Goal: Task Accomplishment & Management: Use online tool/utility

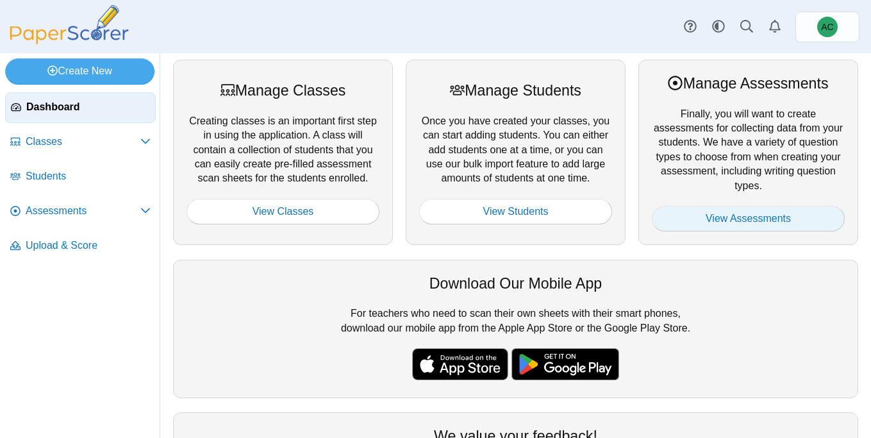
click at [709, 228] on link "View Assessments" at bounding box center [748, 219] width 193 height 26
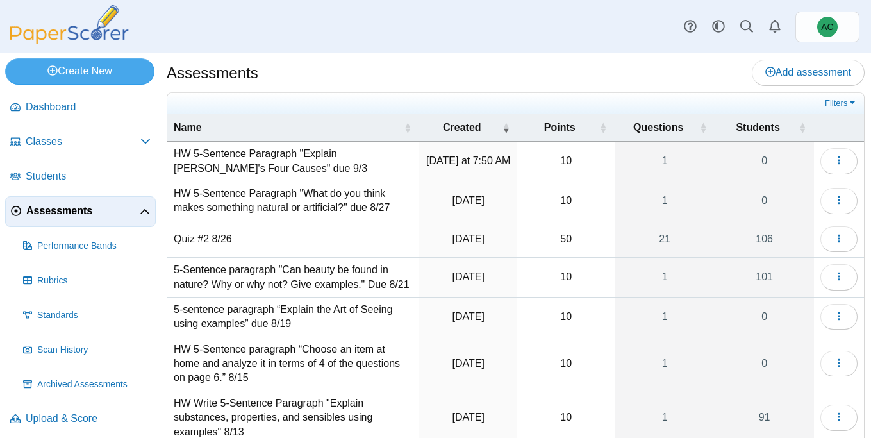
click at [221, 164] on td "HW 5-Sentence Paragraph "Explain Aristotle's Four Causes" due 9/3" at bounding box center [293, 162] width 252 height 40
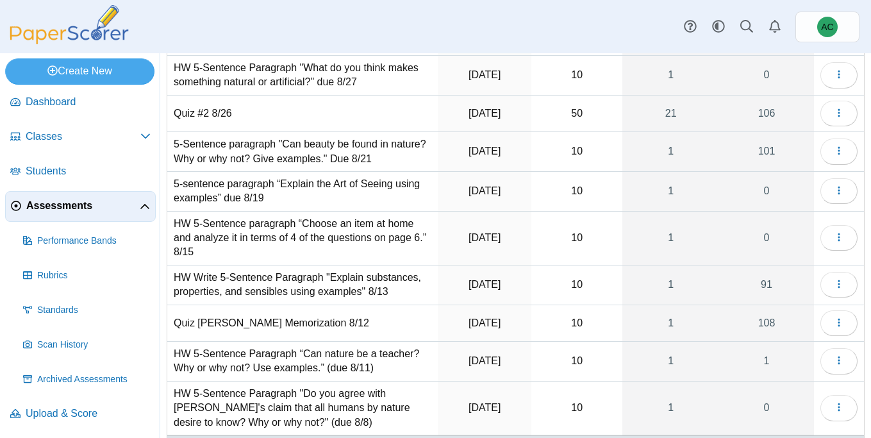
scroll to position [153, 0]
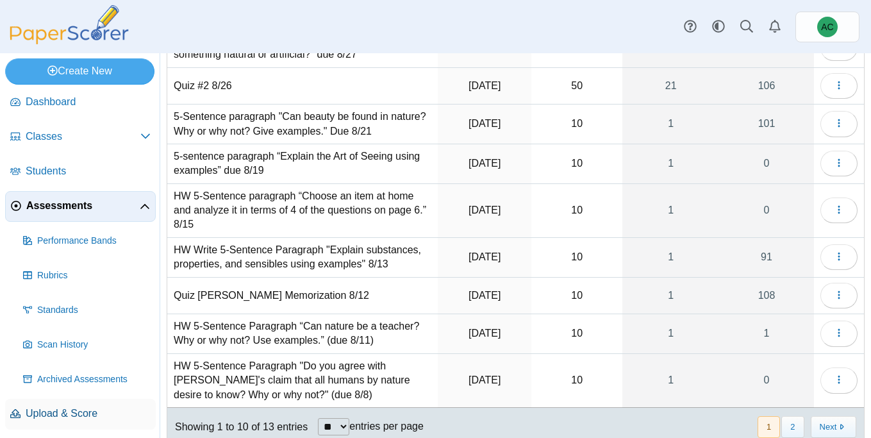
click at [35, 412] on span "Upload & Score" at bounding box center [88, 414] width 125 height 14
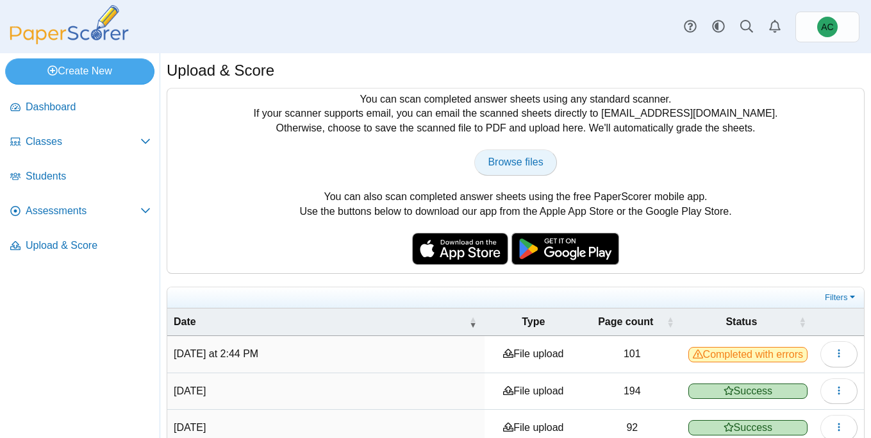
click at [507, 153] on link "Browse files" at bounding box center [515, 162] width 82 height 26
type input "**********"
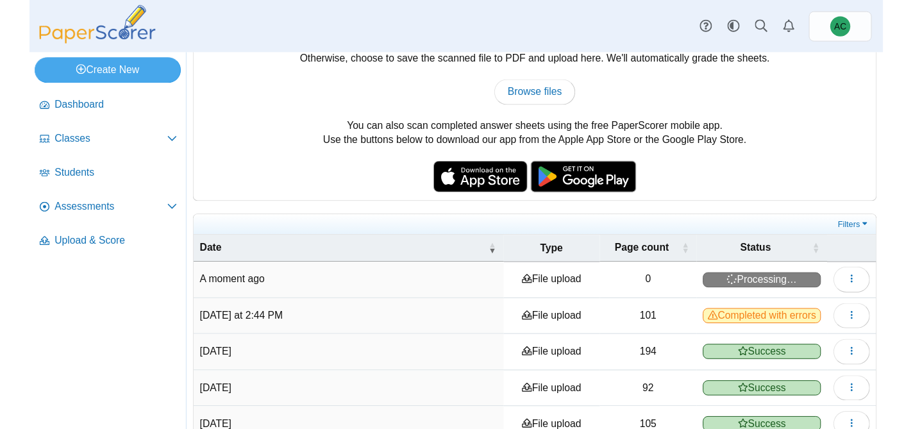
scroll to position [76, 0]
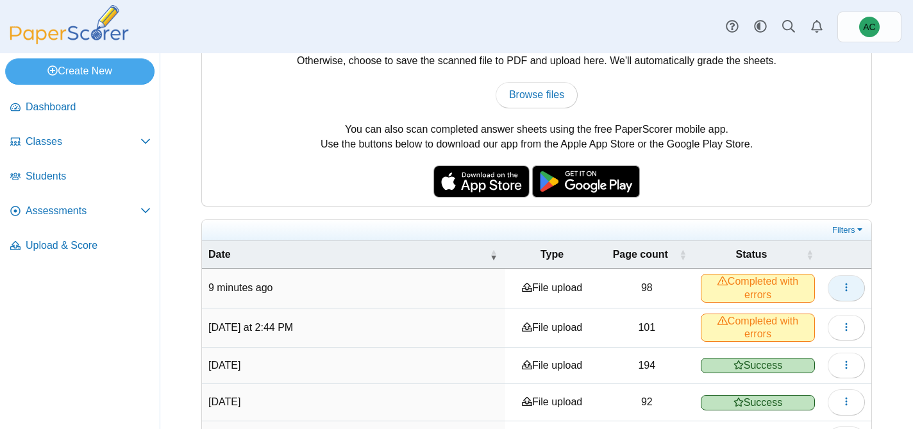
click at [852, 283] on button "button" at bounding box center [846, 288] width 37 height 26
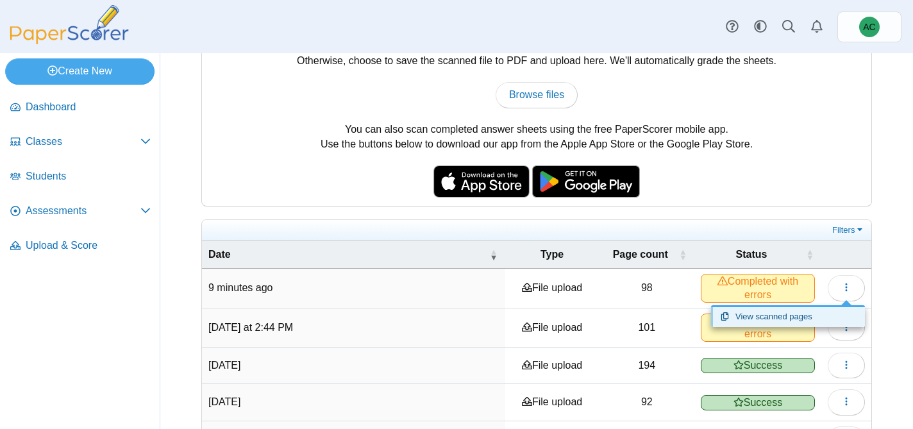
click at [801, 315] on link "View scanned pages" at bounding box center [788, 316] width 154 height 19
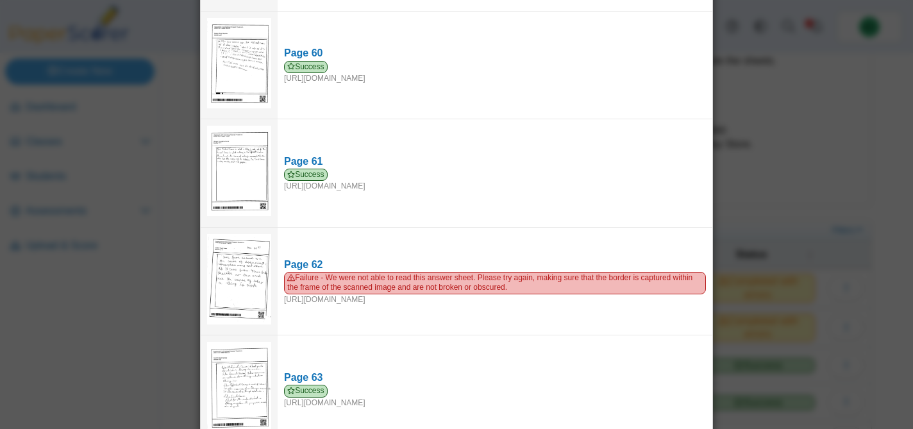
scroll to position [6493, 0]
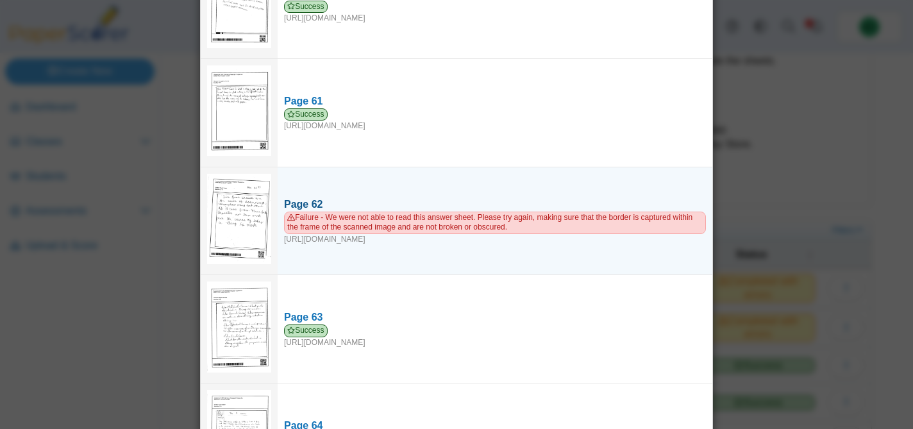
click at [302, 197] on div "Page 62" at bounding box center [495, 204] width 422 height 14
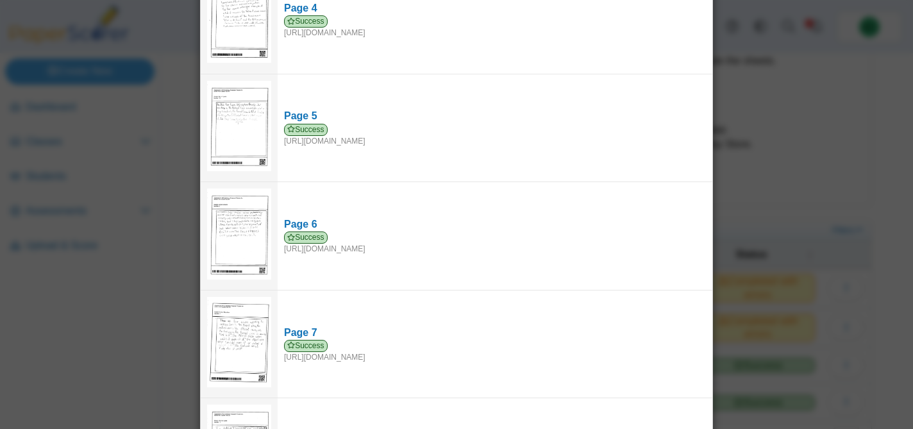
scroll to position [0, 0]
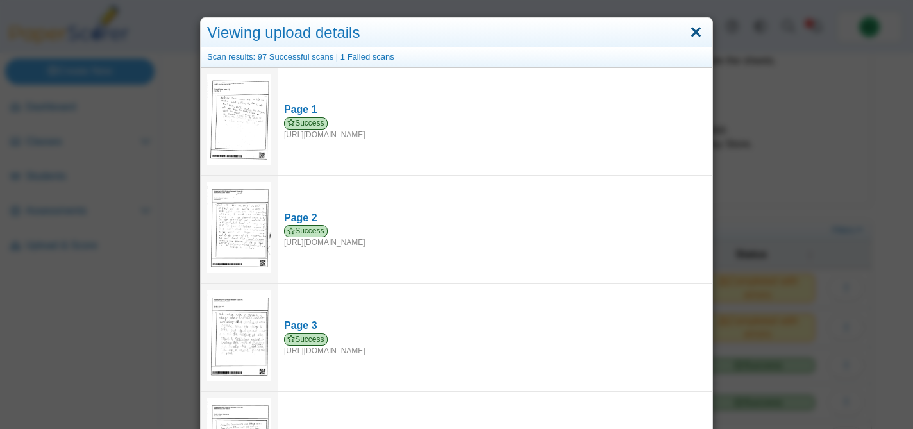
click at [694, 31] on link "Close" at bounding box center [696, 33] width 20 height 22
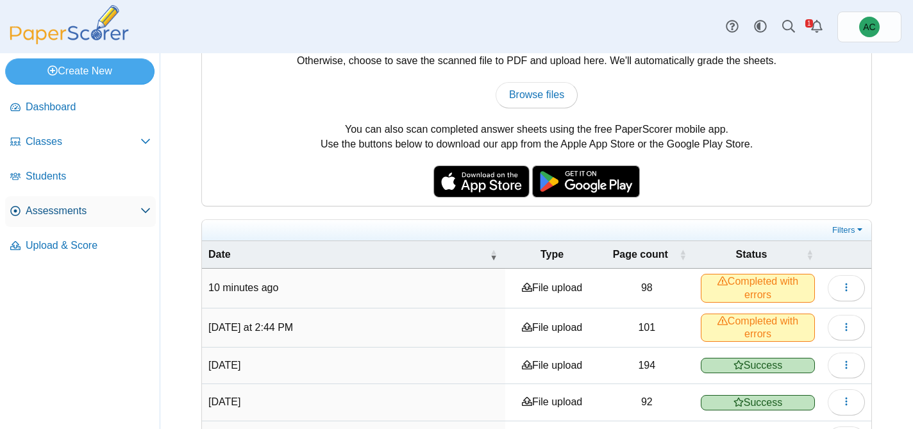
click at [46, 207] on span "Assessments" at bounding box center [83, 211] width 115 height 14
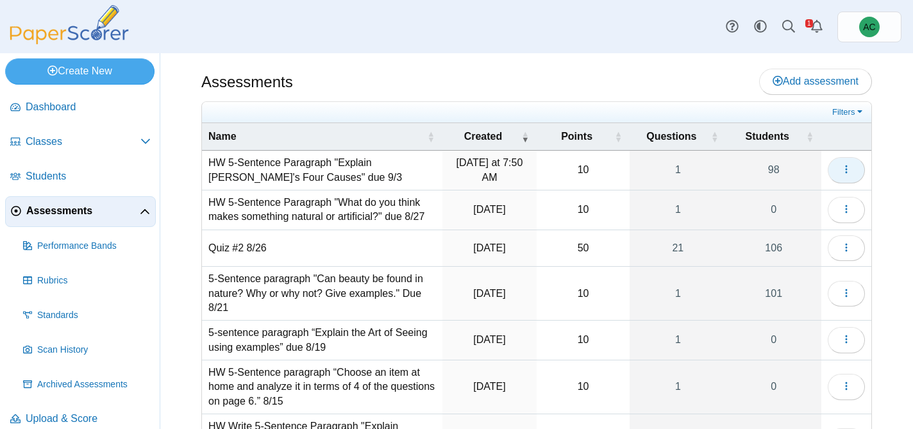
click at [846, 166] on use "button" at bounding box center [846, 169] width 2 height 8
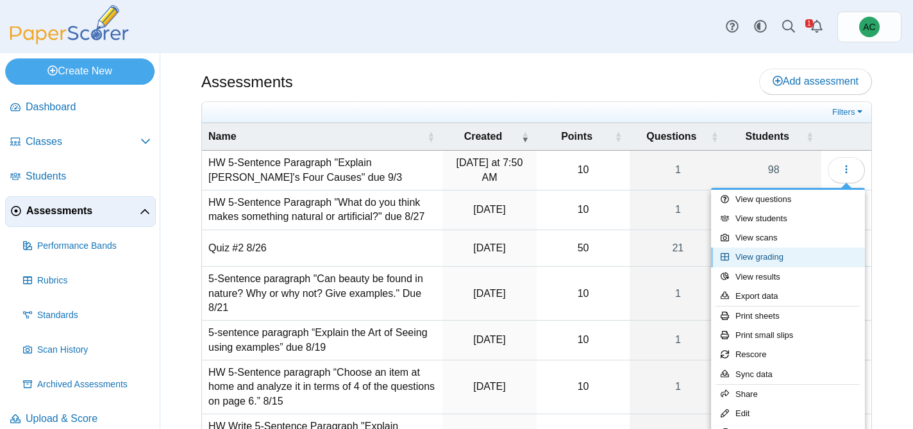
click at [765, 262] on link "View grading" at bounding box center [788, 257] width 154 height 19
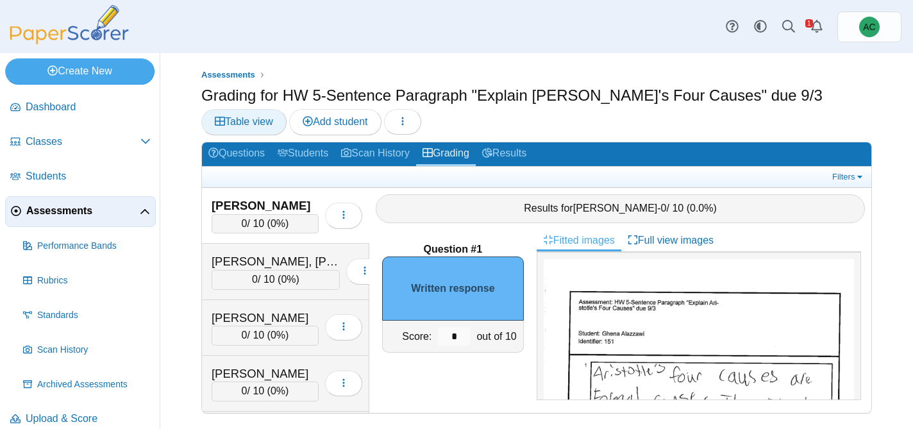
click at [233, 131] on link "Table view" at bounding box center [243, 122] width 85 height 26
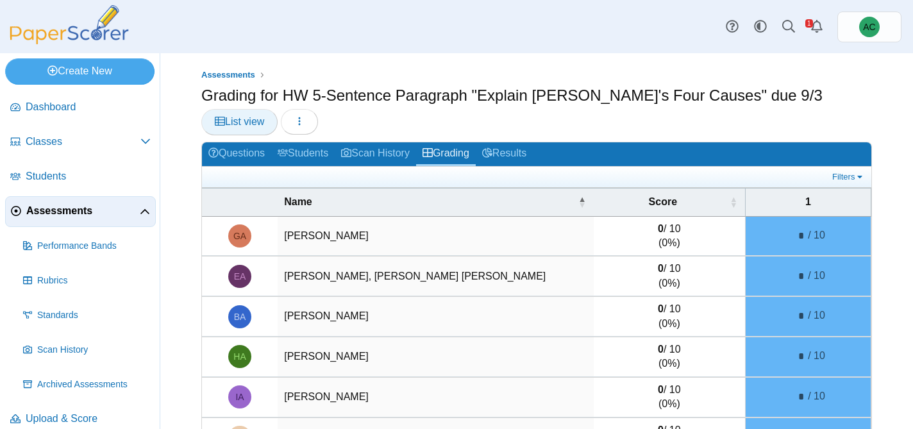
click at [249, 119] on span "List view" at bounding box center [239, 121] width 49 height 11
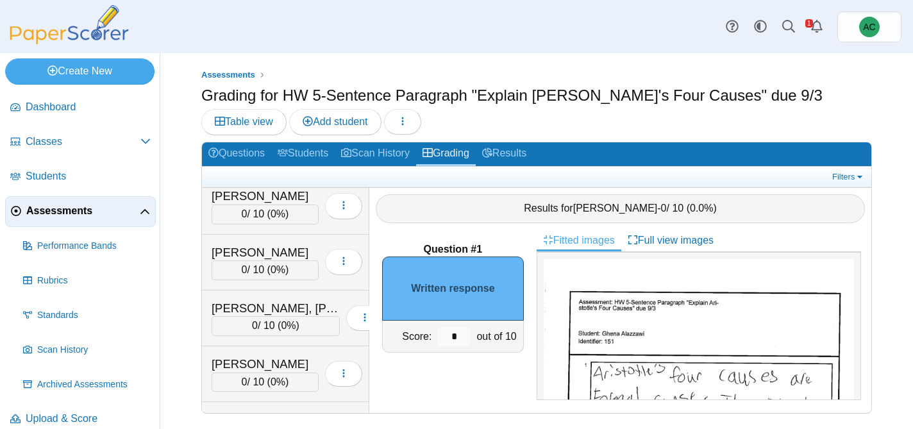
scroll to position [1892, 0]
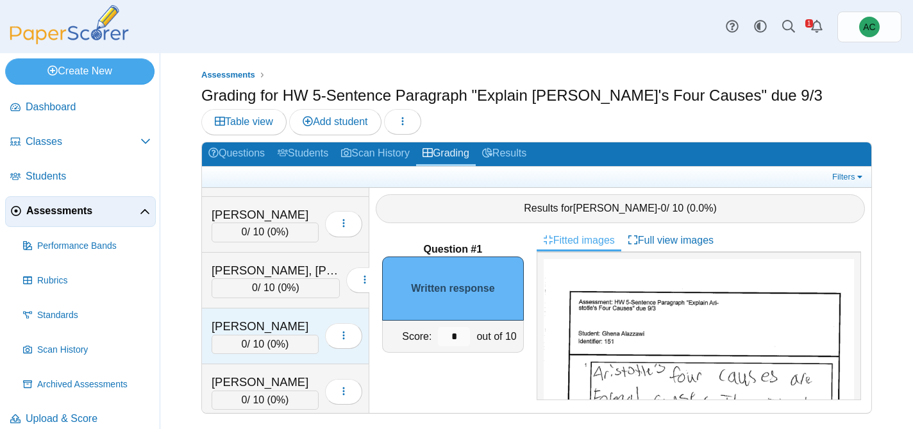
click at [281, 319] on div "[PERSON_NAME]" at bounding box center [265, 326] width 107 height 17
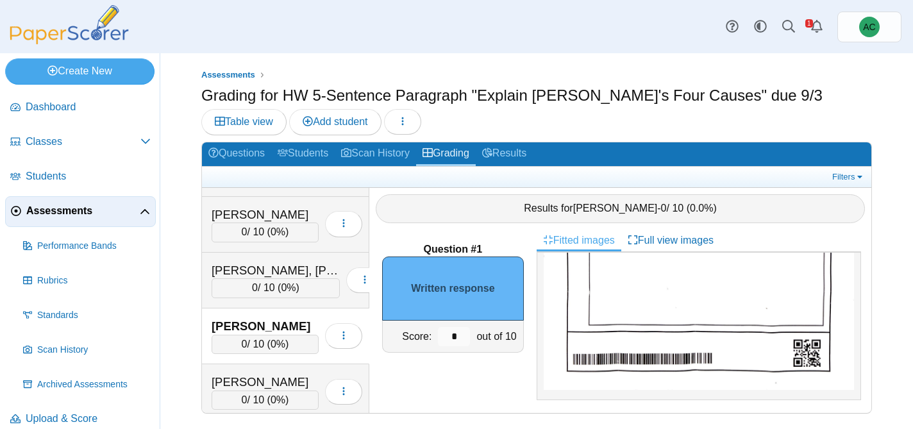
scroll to position [0, 0]
